Goal: Task Accomplishment & Management: Manage account settings

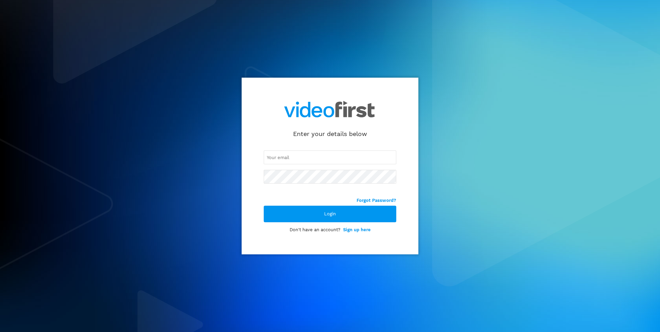
click at [289, 164] on input "email" at bounding box center [330, 158] width 133 height 14
type input "[PERSON_NAME][EMAIL_ADDRESS][PERSON_NAME][DOMAIN_NAME]"
click at [300, 185] on div "[PERSON_NAME][EMAIL_ADDRESS][PERSON_NAME][DOMAIN_NAME]" at bounding box center [330, 167] width 133 height 60
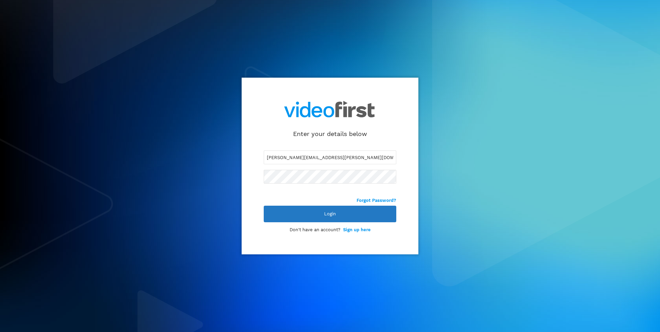
click at [300, 219] on div "Login" at bounding box center [330, 214] width 133 height 17
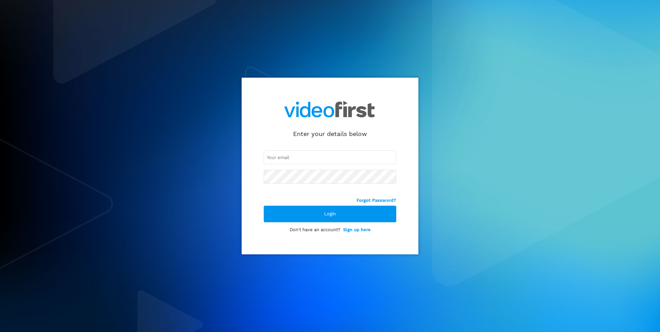
click at [333, 157] on input "email" at bounding box center [330, 158] width 133 height 14
type input "[PERSON_NAME][EMAIL_ADDRESS][PERSON_NAME][DOMAIN_NAME]"
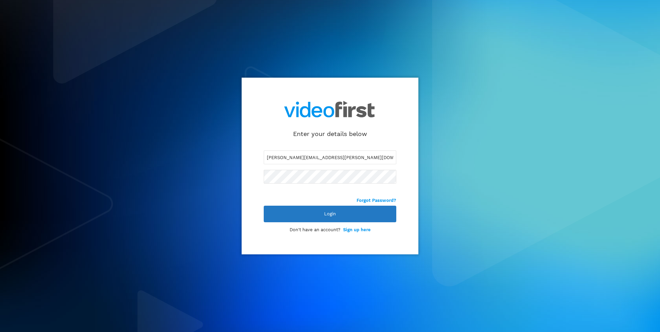
click at [363, 212] on div "Login" at bounding box center [330, 214] width 133 height 17
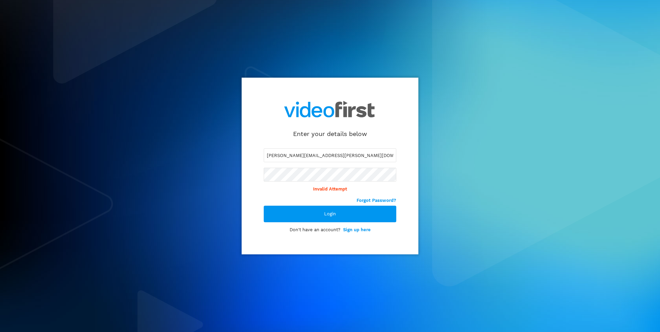
click at [251, 175] on div "Enter your details below claudia.berna@citygate.co.uk Invalid Attempt Forgot Pa…" at bounding box center [330, 166] width 177 height 177
click at [165, 178] on div "Enter your details below claudia.berna@citygate.co.uk Invalid Attempt Forgot Pa…" at bounding box center [330, 166] width 660 height 332
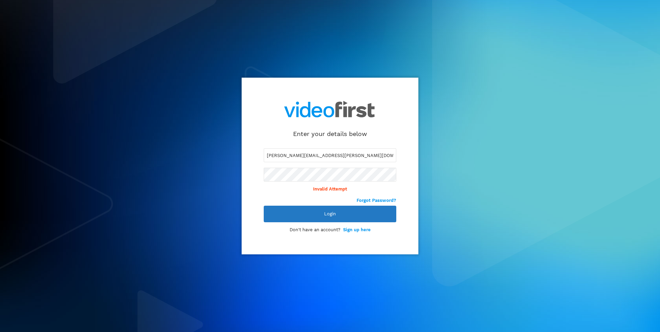
click at [352, 215] on div "Login" at bounding box center [330, 214] width 133 height 17
click at [351, 215] on div "Login" at bounding box center [330, 214] width 133 height 17
